Goal: Information Seeking & Learning: Learn about a topic

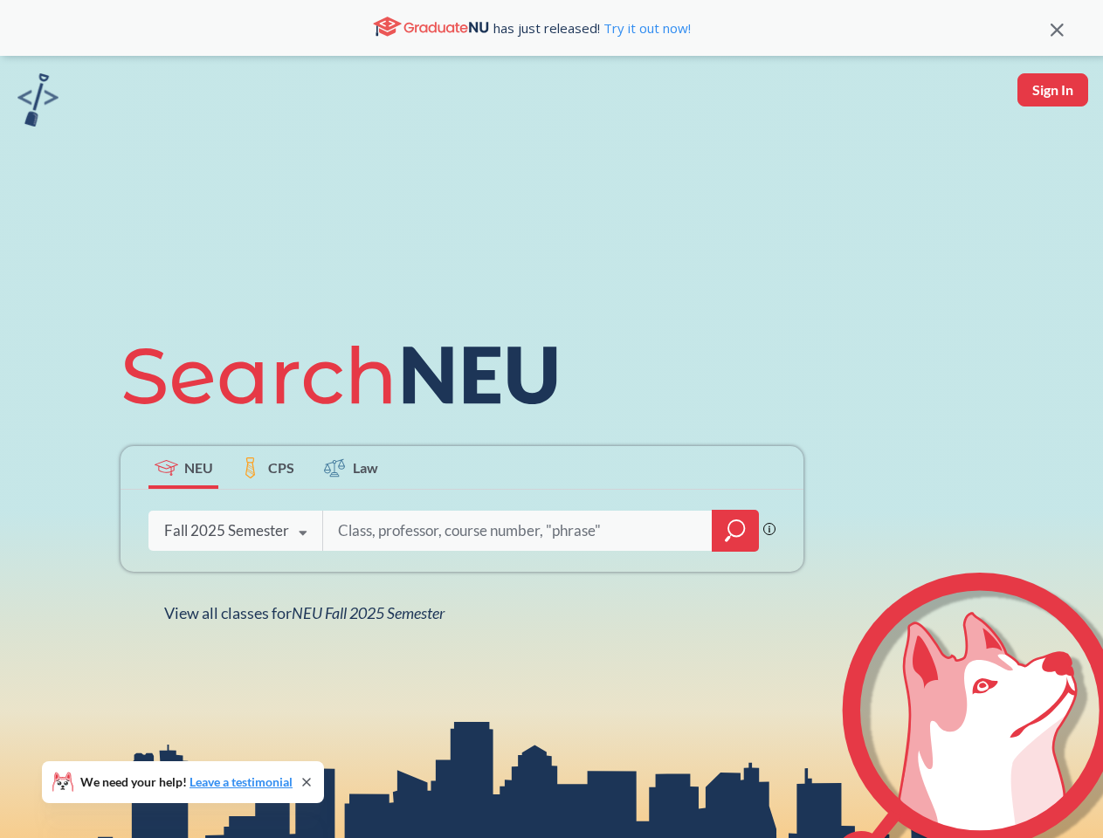
click at [551, 419] on icon at bounding box center [347, 375] width 455 height 98
click at [1056, 28] on icon at bounding box center [1056, 30] width 13 height 13
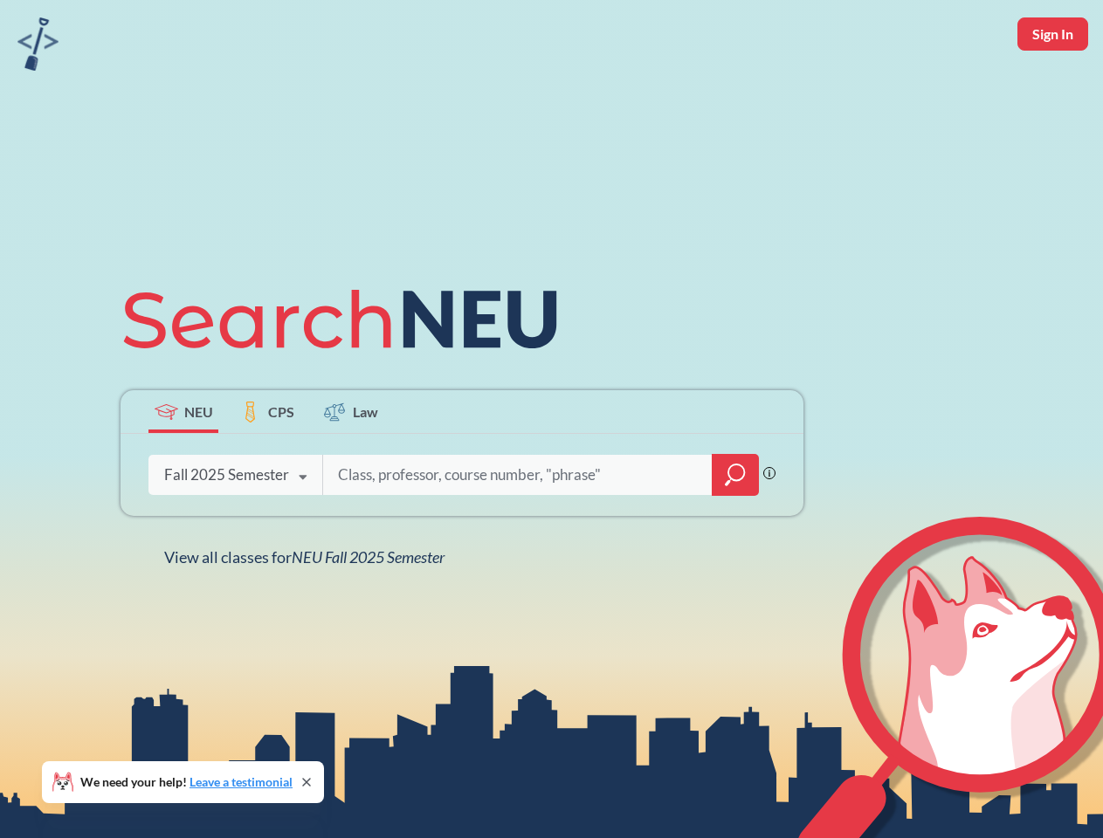
click at [1052, 90] on div "NEU CPS Law Phrase search guarantees the exact search appears in the results. E…" at bounding box center [551, 419] width 1103 height 838
click at [183, 467] on div "Fall 2025 Semester" at bounding box center [226, 474] width 125 height 19
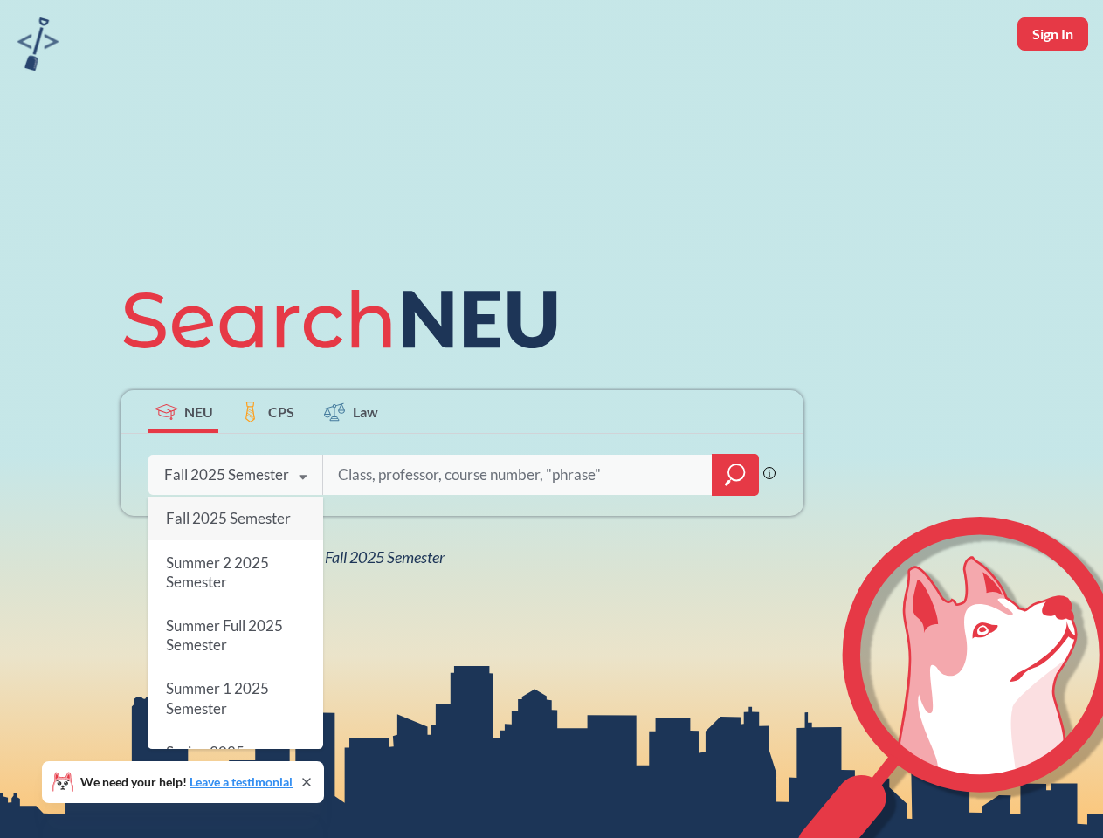
click at [267, 467] on div "Fall 2025 Semester" at bounding box center [226, 474] width 125 height 19
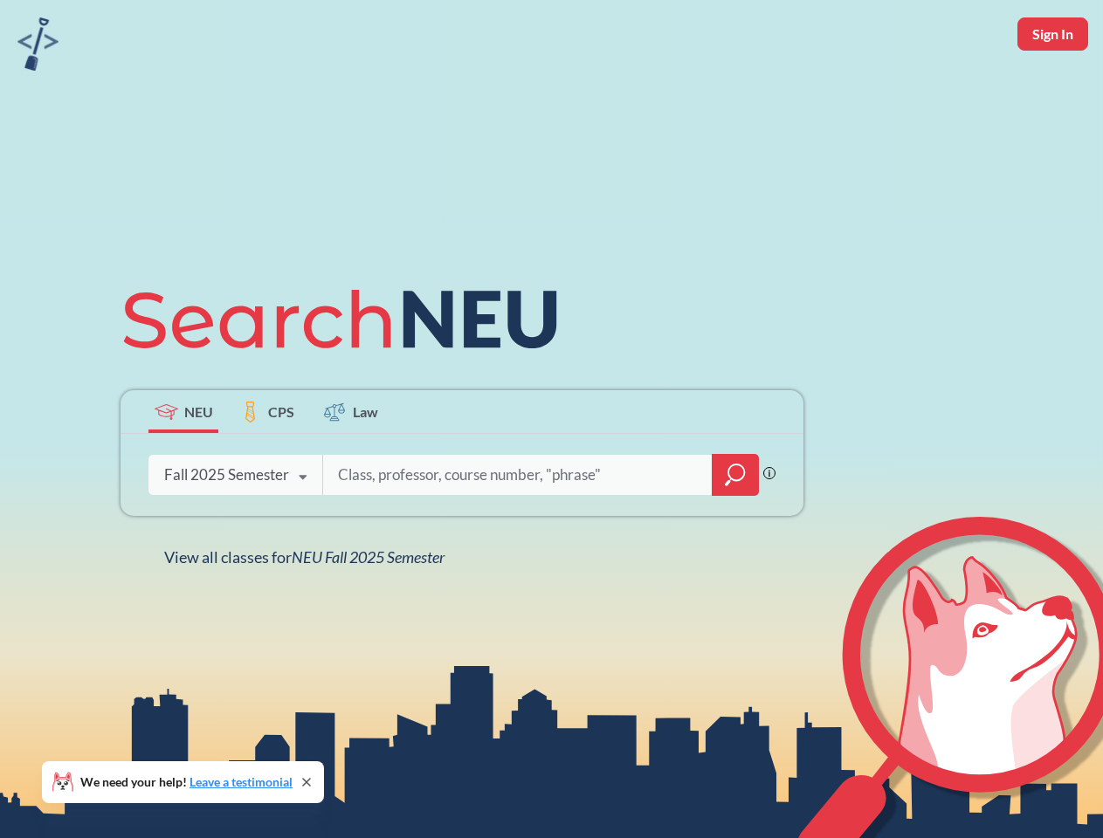
click at [351, 467] on input "search" at bounding box center [517, 475] width 363 height 37
click at [735, 531] on div "NEU CPS Law Phrase search guarantees the exact search appears in the results. E…" at bounding box center [462, 419] width 704 height 297
click at [235, 531] on div "NEU CPS Law Phrase search guarantees the exact search appears in the results. E…" at bounding box center [462, 419] width 704 height 297
click at [303, 533] on div "NEU CPS Law Phrase search guarantees the exact search appears in the results. E…" at bounding box center [462, 419] width 704 height 297
click at [308, 613] on div "NEU CPS Law Phrase search guarantees the exact search appears in the results. E…" at bounding box center [551, 419] width 1103 height 838
